Goal: Task Accomplishment & Management: Manage account settings

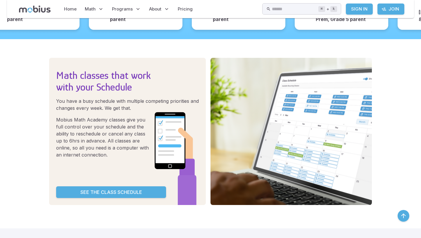
scroll to position [750, 0]
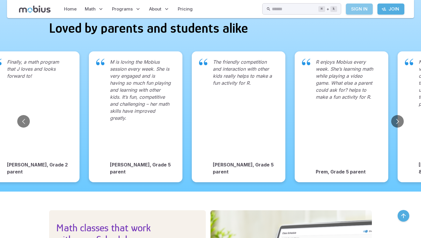
click at [358, 9] on link "Sign In" at bounding box center [359, 9] width 27 height 11
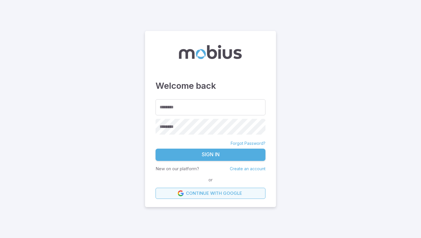
click at [179, 194] on icon at bounding box center [181, 194] width 6 height 6
click at [219, 190] on link "Continue with Google" at bounding box center [211, 193] width 110 height 11
